Goal: Transaction & Acquisition: Subscribe to service/newsletter

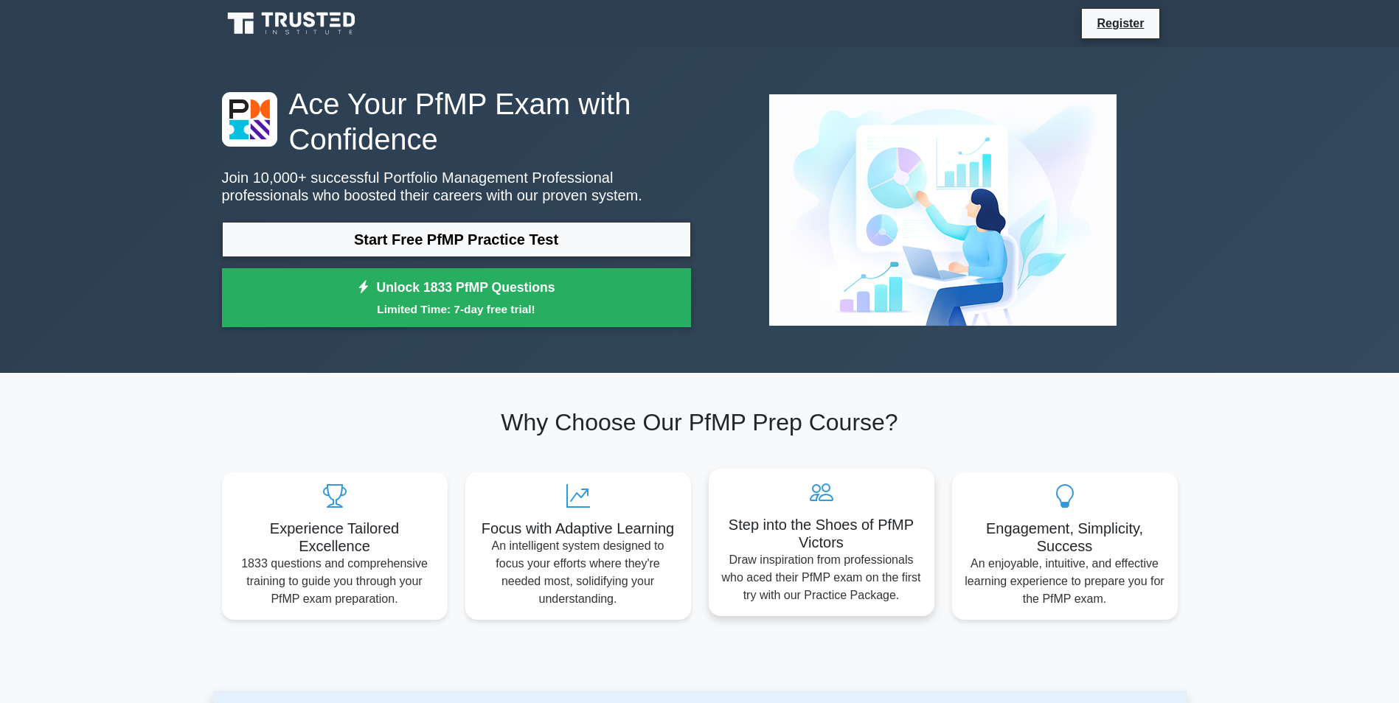
click at [828, 510] on div "Step into the Shoes of PfMP Victors Draw inspiration from professionals who ace…" at bounding box center [822, 542] width 226 height 147
click at [1096, 608] on div "Engagement, Simplicity, Success An enjoyable, intuitive, and effective learning…" at bounding box center [1065, 542] width 226 height 147
click at [493, 480] on div "Focus with Adaptive Learning An intelligent system designed to focus your effor…" at bounding box center [578, 542] width 226 height 147
click at [340, 445] on div "Why Choose Our PfMP Prep Course? Experience Tailored Excellence 1833 questions …" at bounding box center [699, 514] width 973 height 211
drag, startPoint x: 366, startPoint y: 441, endPoint x: 374, endPoint y: 463, distance: 23.3
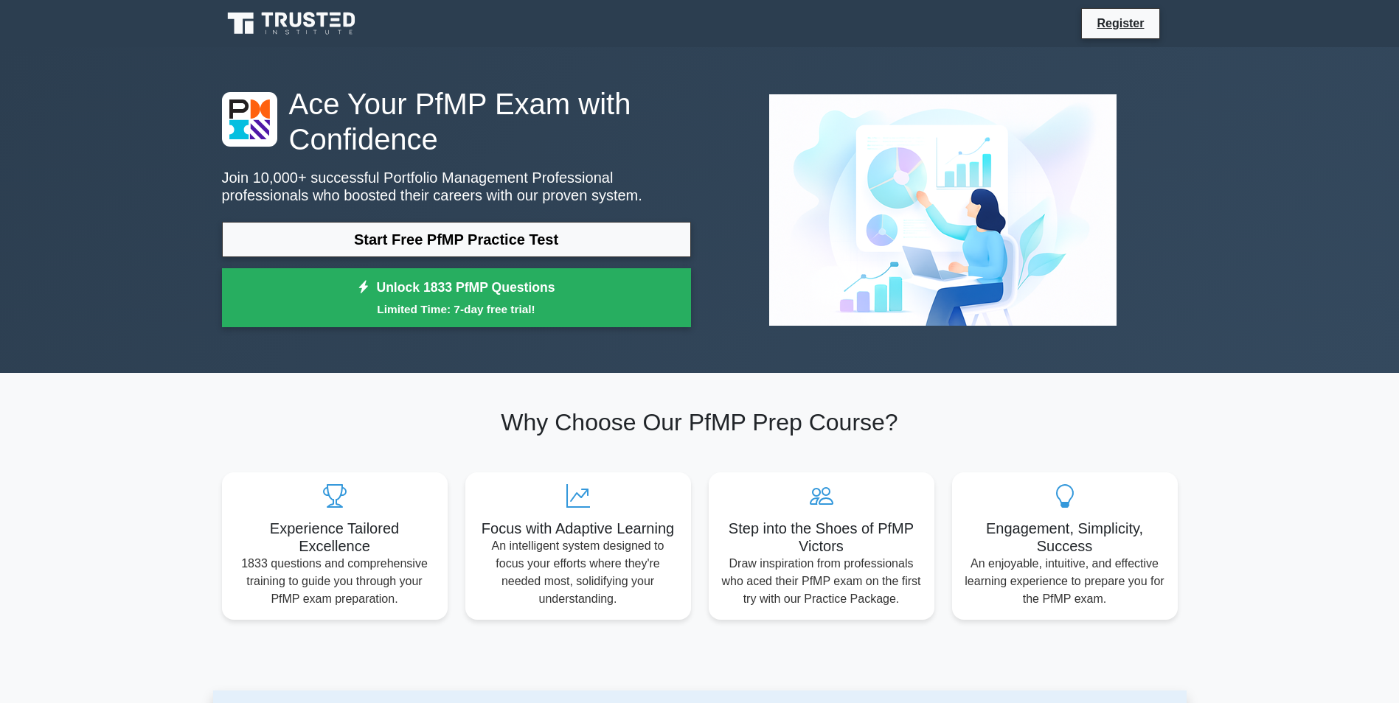
click at [374, 457] on div "Why Choose Our PfMP Prep Course? Experience Tailored Excellence 1833 questions …" at bounding box center [699, 514] width 973 height 211
click at [364, 496] on div "Experience Tailored Excellence 1833 questions and comprehensive training to gui…" at bounding box center [335, 542] width 226 height 147
click at [361, 504] on icon at bounding box center [335, 493] width 202 height 24
drag, startPoint x: 373, startPoint y: 505, endPoint x: 395, endPoint y: 501, distance: 21.7
click at [377, 504] on icon at bounding box center [335, 493] width 202 height 24
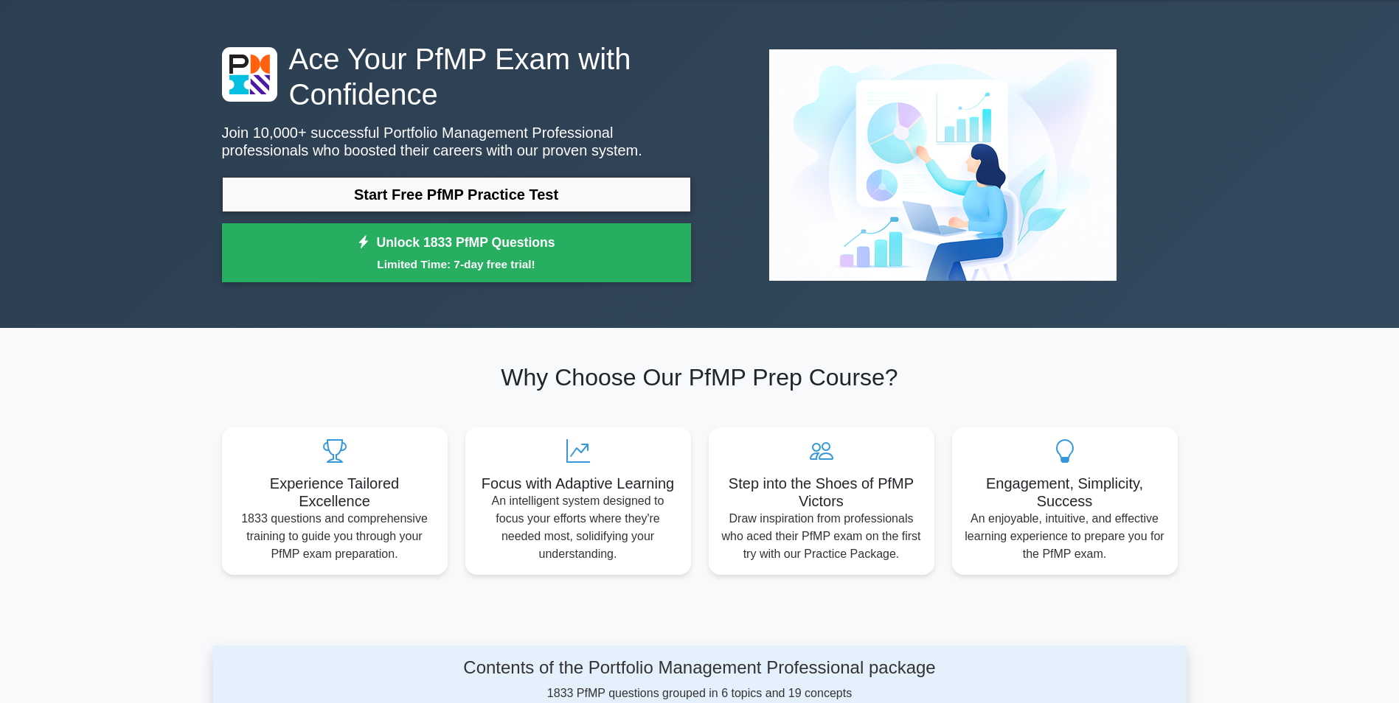
scroll to position [121, 0]
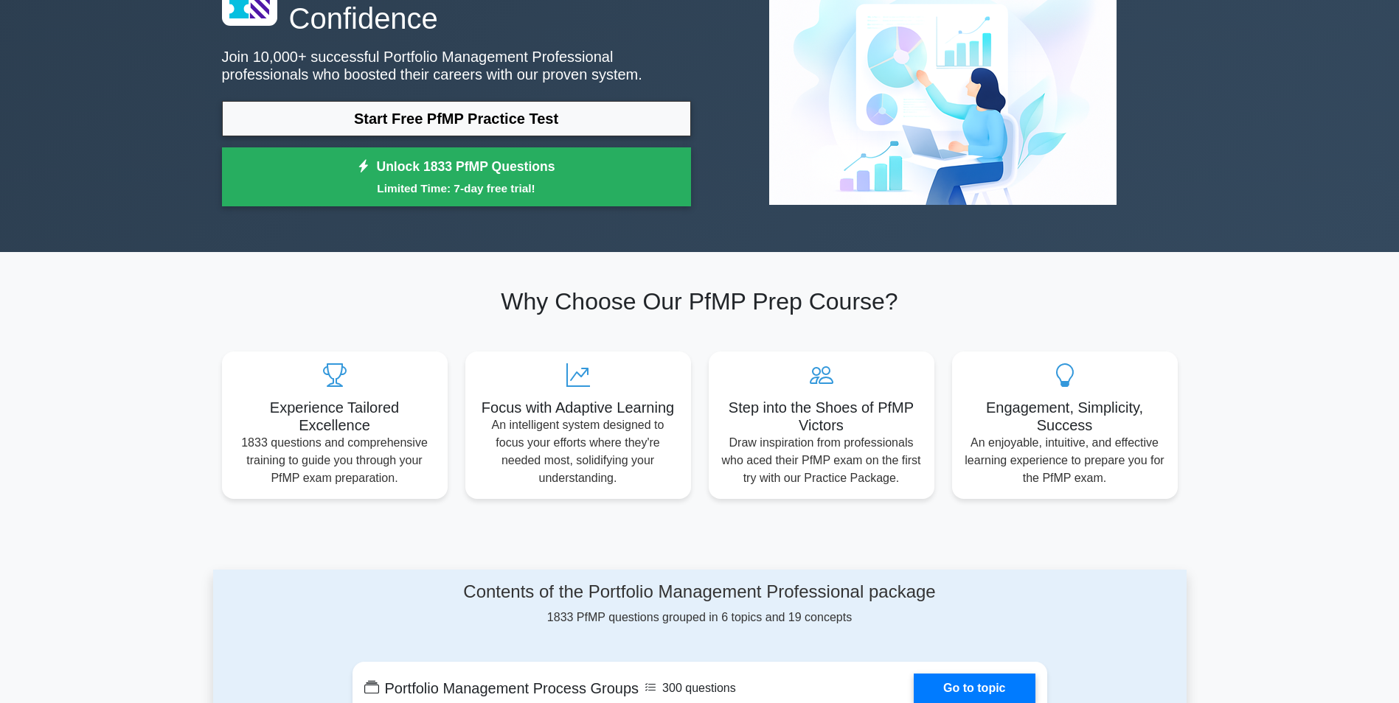
drag, startPoint x: 446, startPoint y: 493, endPoint x: 330, endPoint y: 561, distance: 134.2
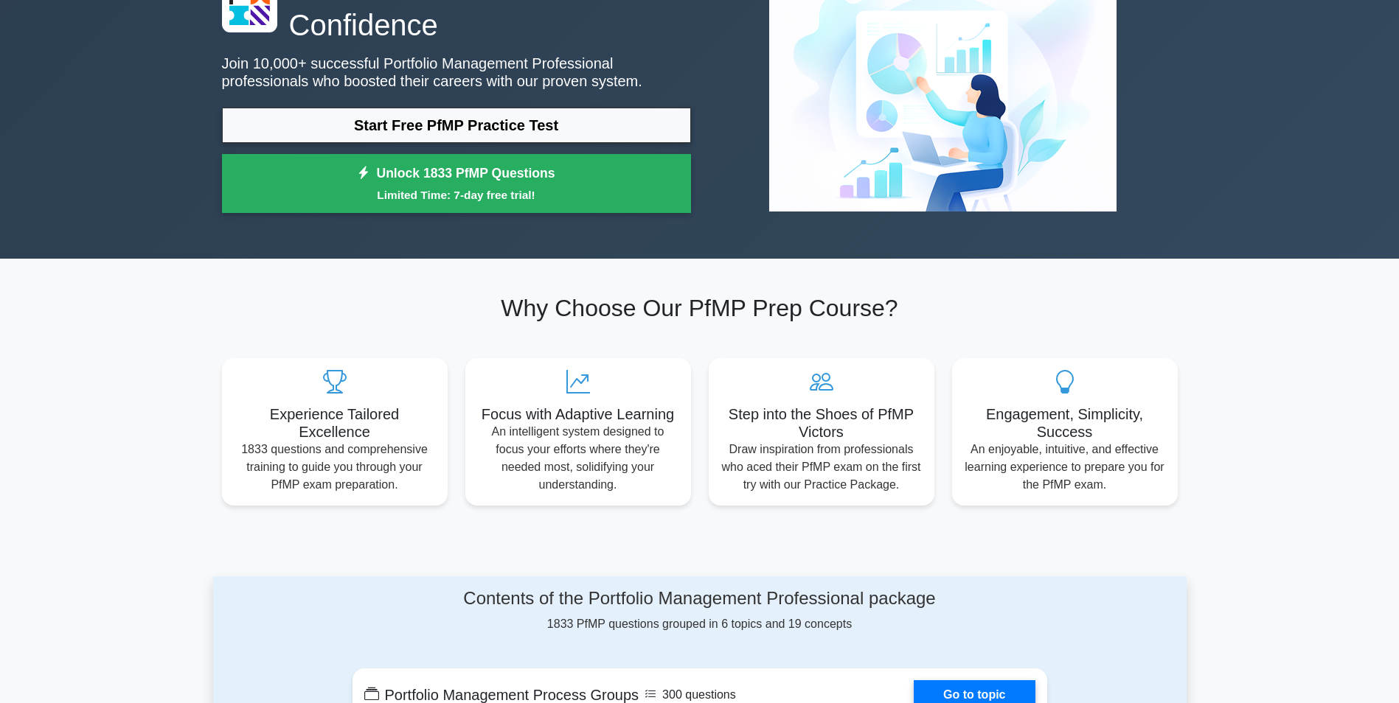
drag, startPoint x: 320, startPoint y: 574, endPoint x: 330, endPoint y: 547, distance: 28.5
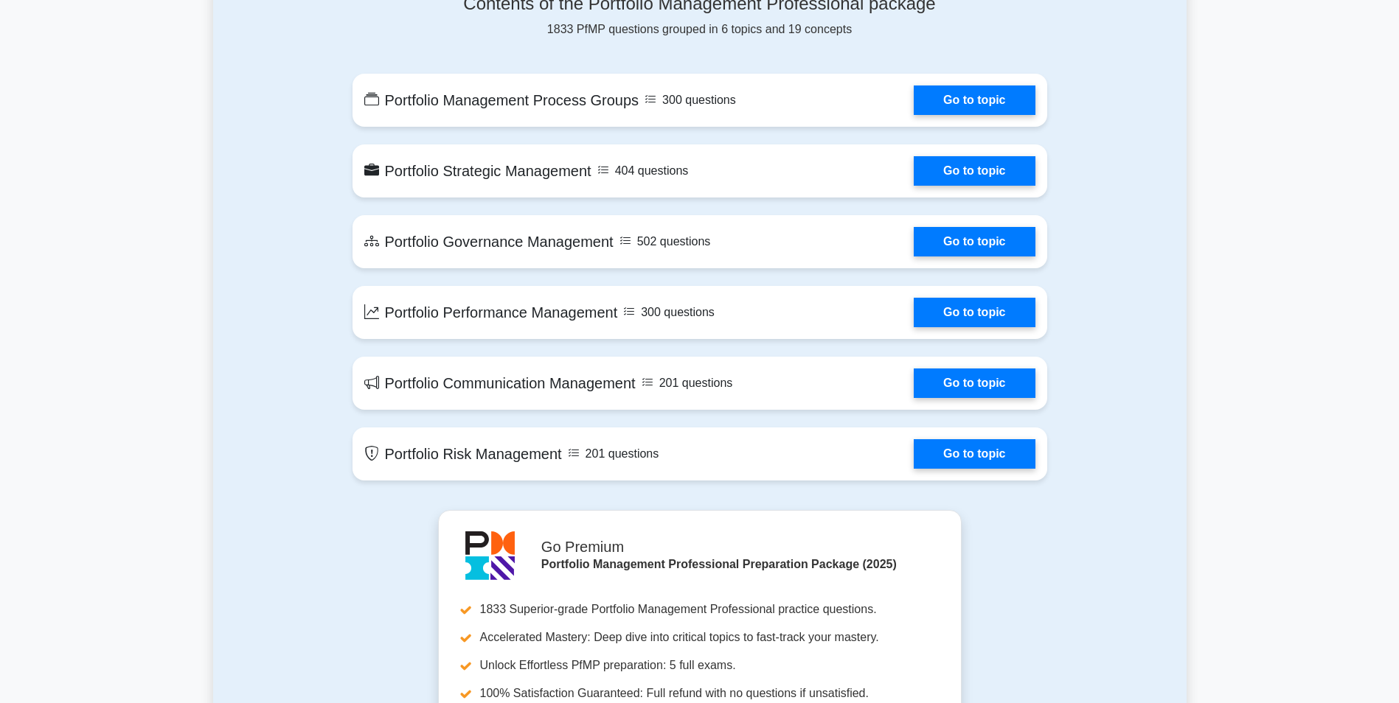
drag, startPoint x: 465, startPoint y: 596, endPoint x: 418, endPoint y: 615, distance: 50.3
drag, startPoint x: 406, startPoint y: 590, endPoint x: 406, endPoint y: 579, distance: 11.1
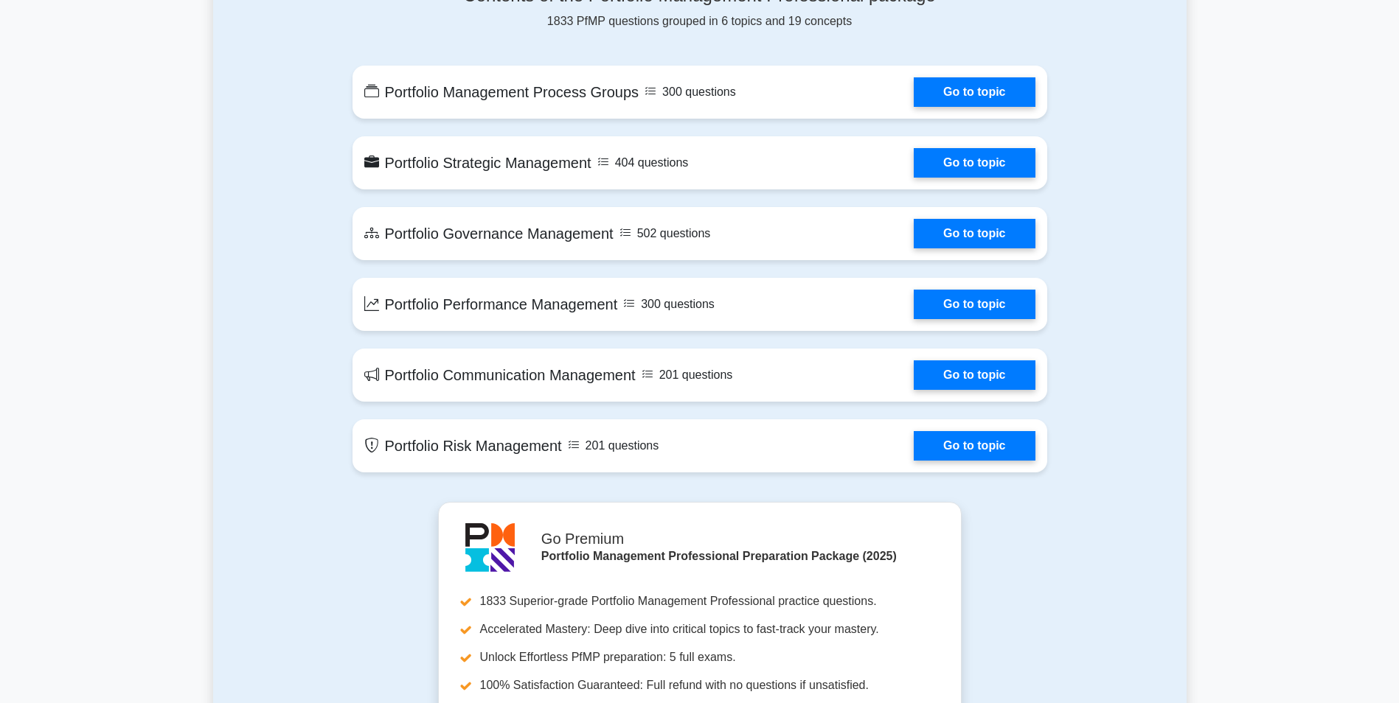
drag, startPoint x: 144, startPoint y: 86, endPoint x: 156, endPoint y: 80, distance: 13.5
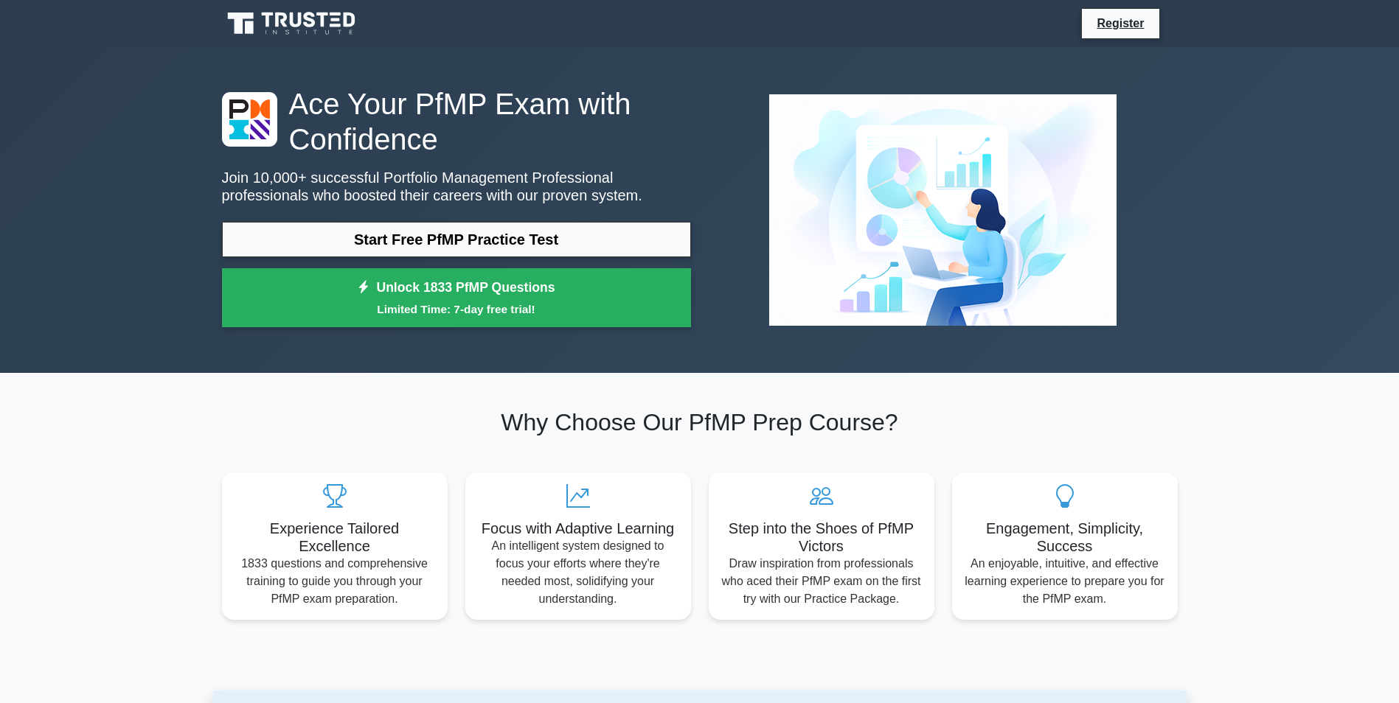
drag, startPoint x: 176, startPoint y: 88, endPoint x: 176, endPoint y: 31, distance: 56.8
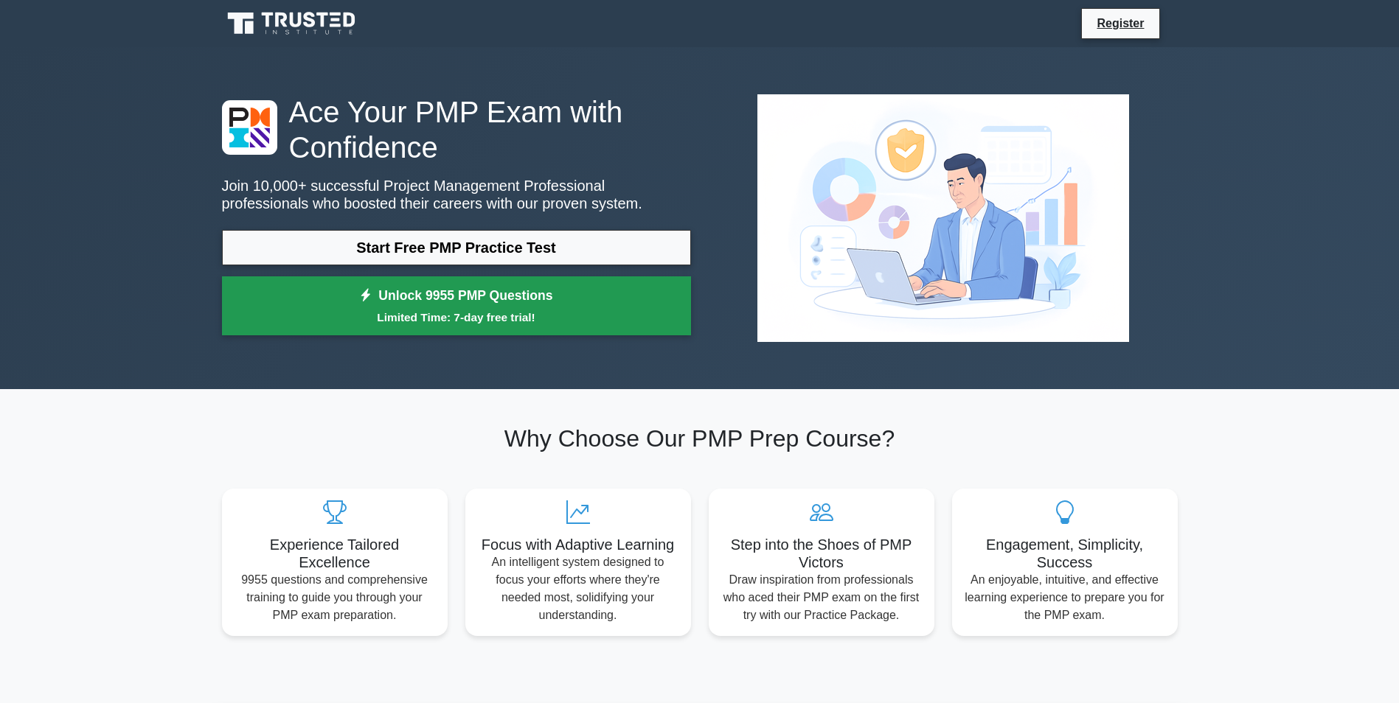
click at [507, 310] on small "Limited Time: 7-day free trial!" at bounding box center [456, 317] width 432 height 17
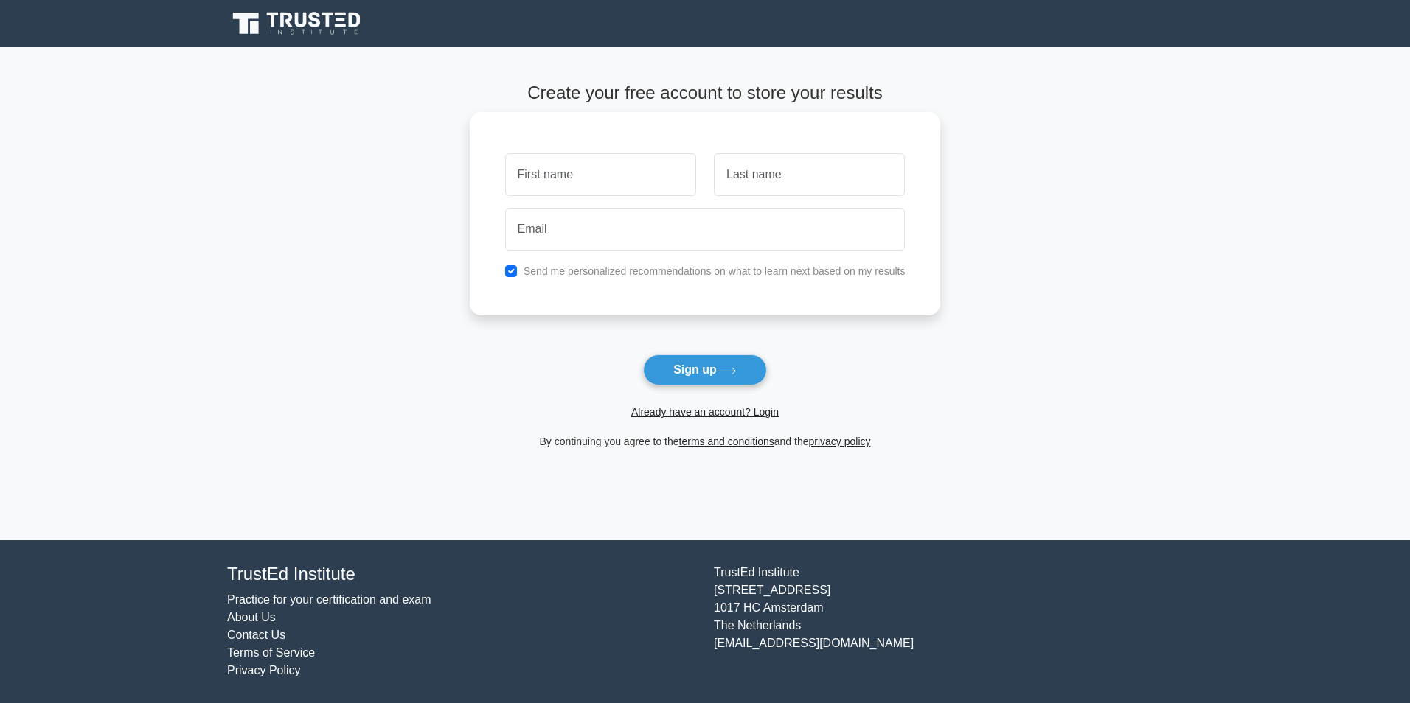
drag, startPoint x: 625, startPoint y: 176, endPoint x: 695, endPoint y: 316, distance: 156.0
click at [628, 157] on input "text" at bounding box center [600, 174] width 191 height 43
click at [717, 368] on button "Sign up" at bounding box center [705, 370] width 124 height 31
